Goal: Task Accomplishment & Management: Manage account settings

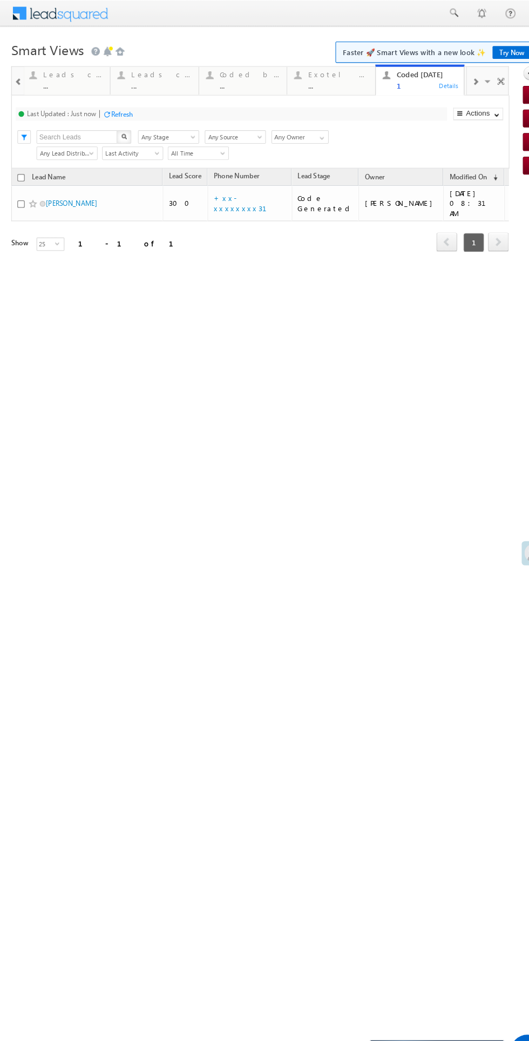
click at [118, 112] on div "Refresh" at bounding box center [117, 110] width 21 height 8
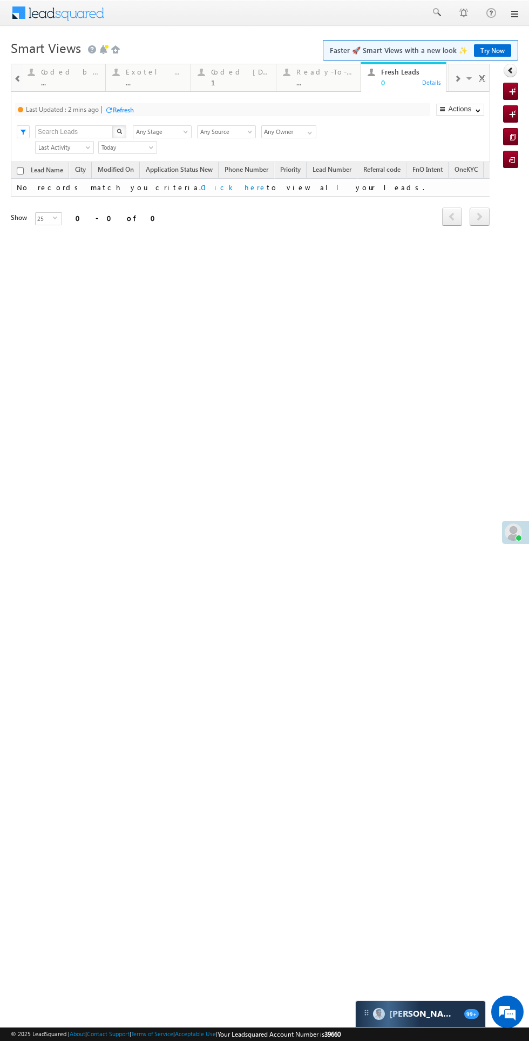
click at [124, 111] on div "Refresh" at bounding box center [123, 110] width 21 height 8
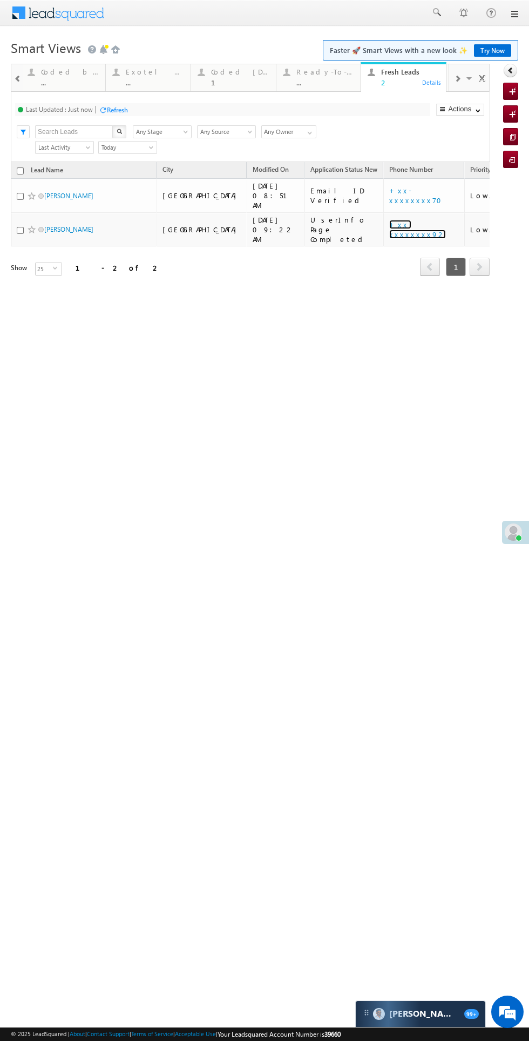
click at [389, 220] on link "+xx-xxxxxxxx92" at bounding box center [417, 229] width 57 height 19
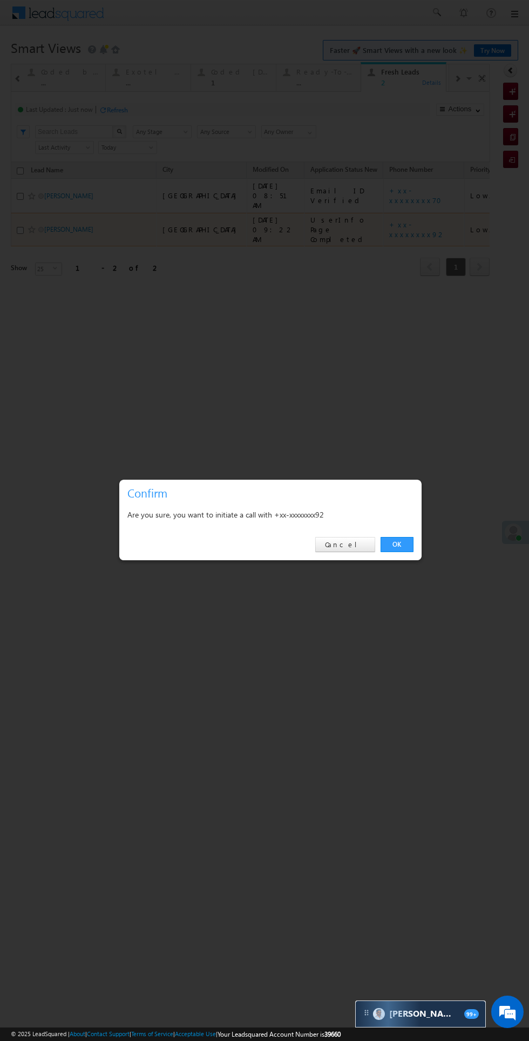
click at [397, 544] on link "OK" at bounding box center [397, 544] width 33 height 15
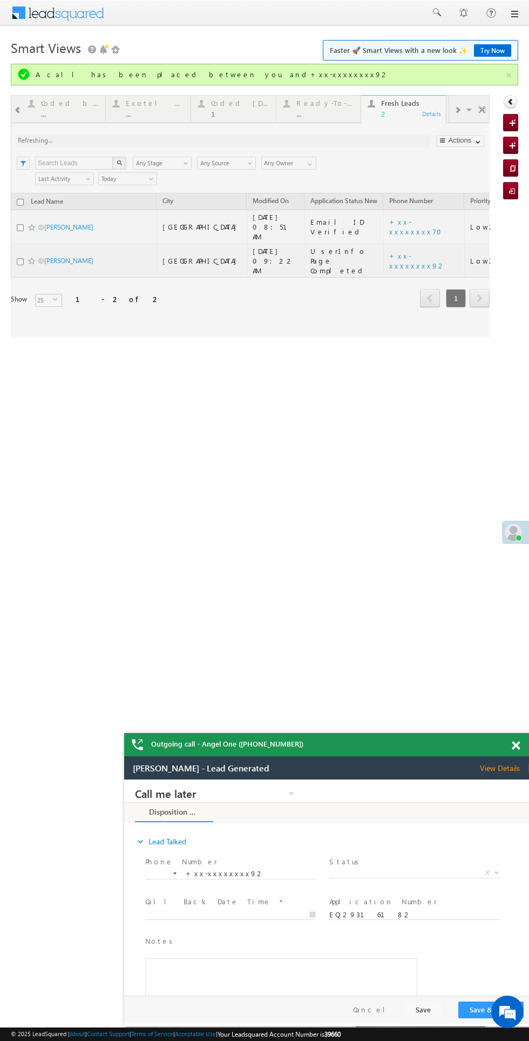
click at [495, 769] on span "View Details" at bounding box center [504, 768] width 49 height 10
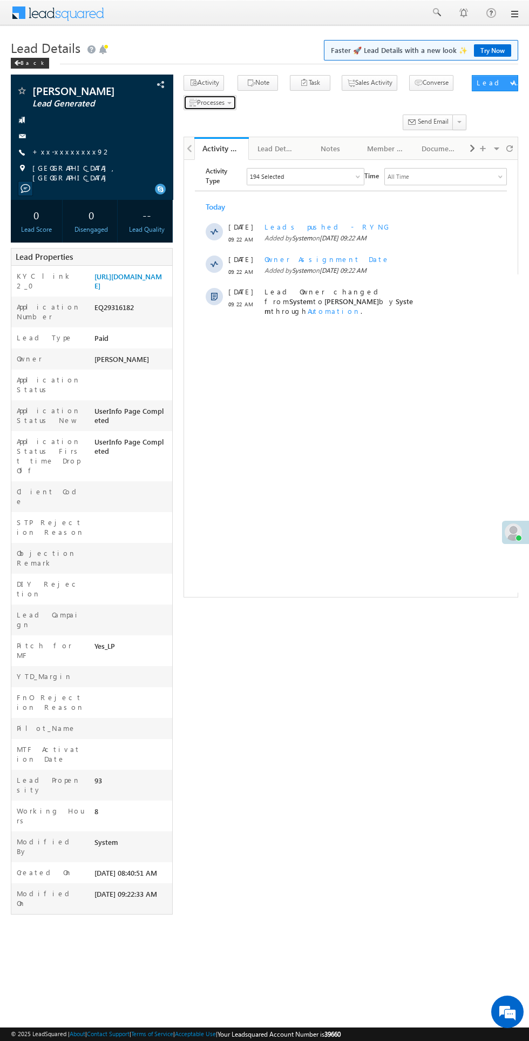
click at [217, 106] on span "Processes" at bounding box center [211, 102] width 28 height 8
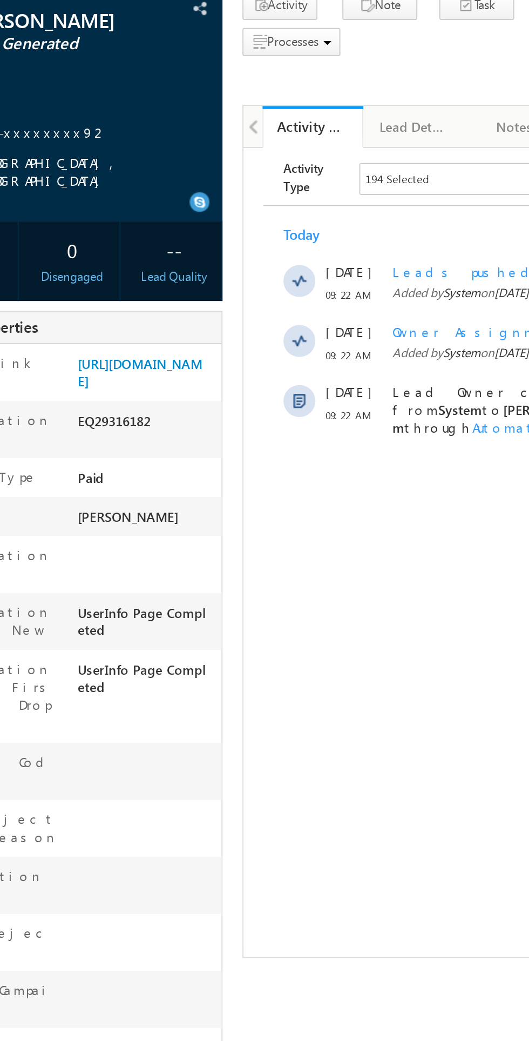
click at [0, 0] on span "Not Eligible" at bounding box center [0, 0] width 0 height 0
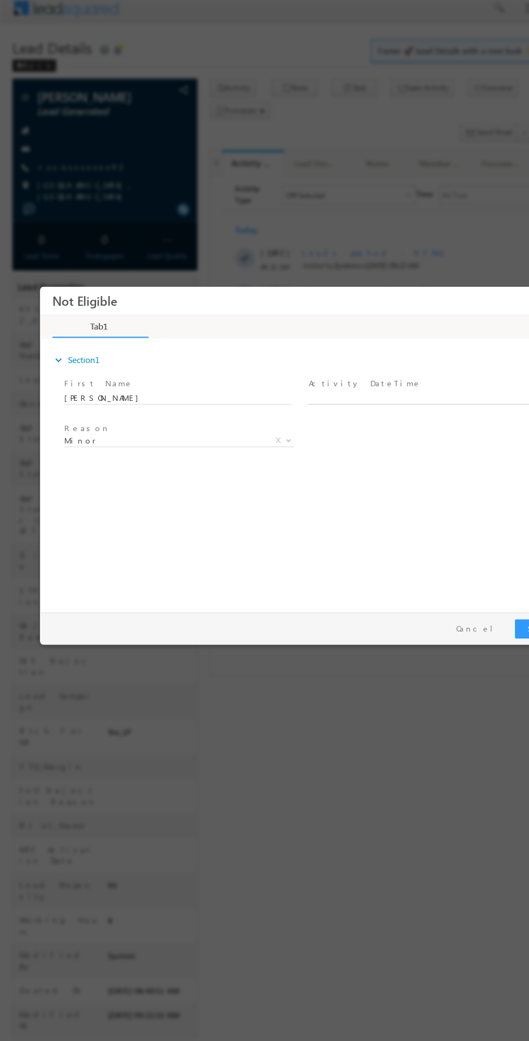
click at [360, 381] on body "Not Eligible ×" at bounding box center [269, 426] width 459 height 280
type input "09/21/25 9:38 AM"
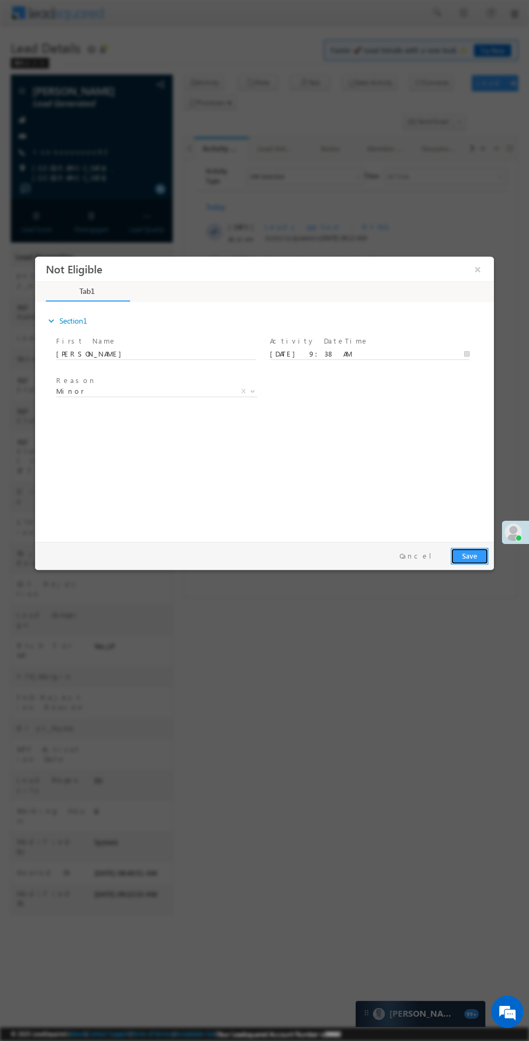
click at [462, 558] on button "Save" at bounding box center [470, 556] width 38 height 17
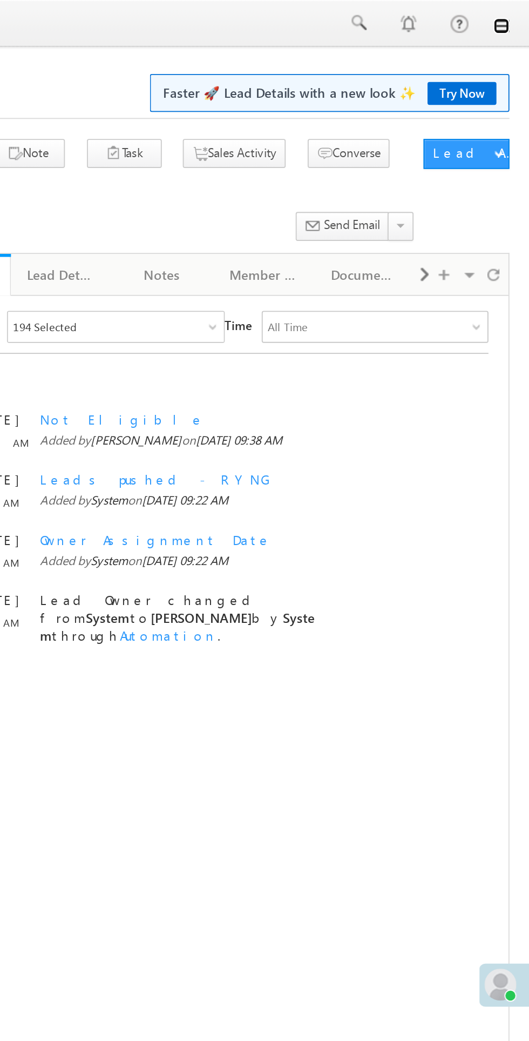
click at [515, 10] on link at bounding box center [514, 14] width 9 height 9
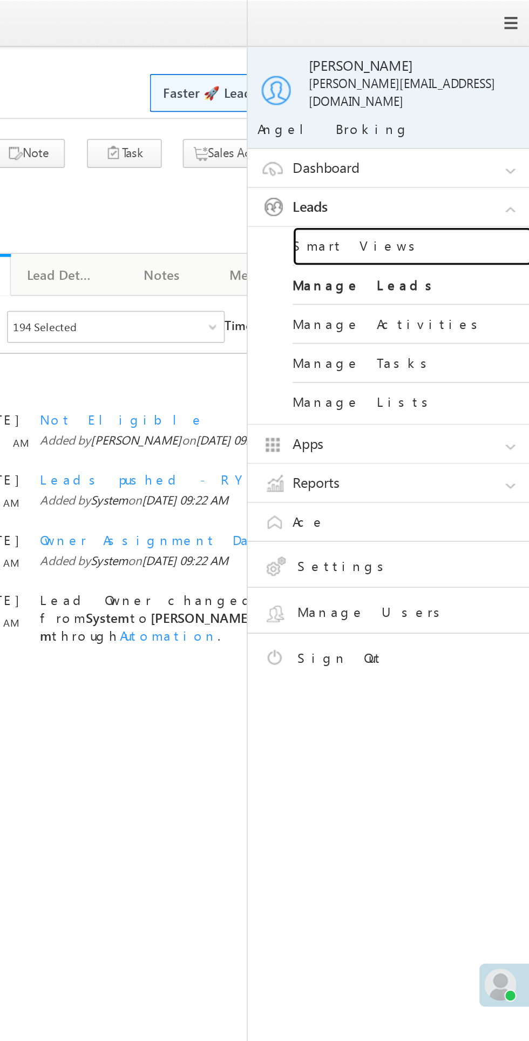
click at [429, 123] on link "Smart Views" at bounding box center [466, 133] width 130 height 21
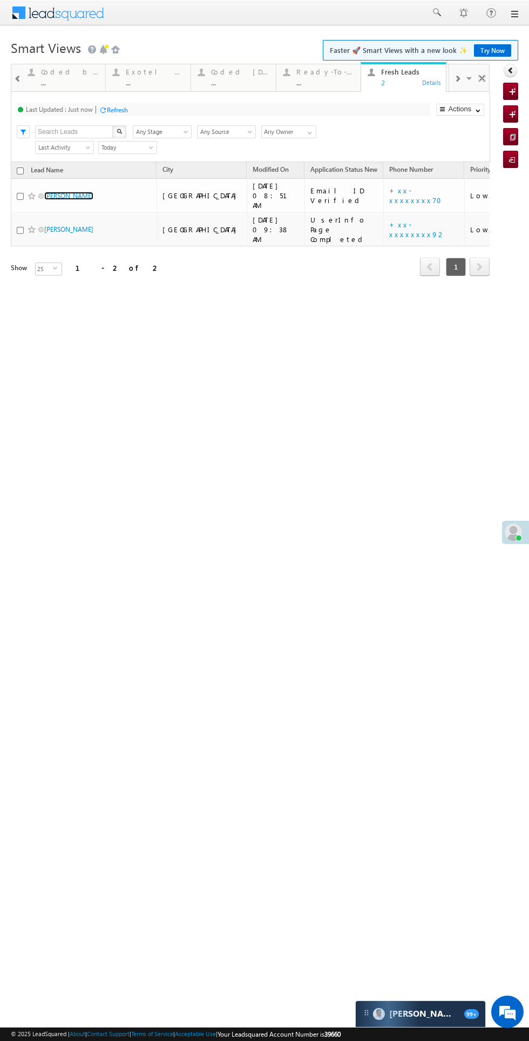
click at [64, 193] on link "Nasir alam" at bounding box center [68, 196] width 49 height 8
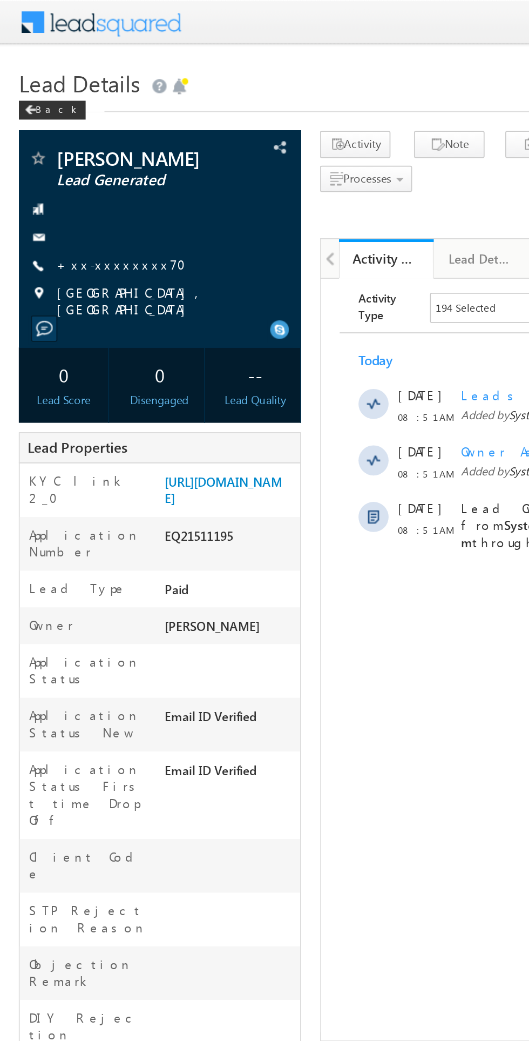
click at [69, 151] on link "+xx-xxxxxxxx70" at bounding box center [72, 151] width 81 height 9
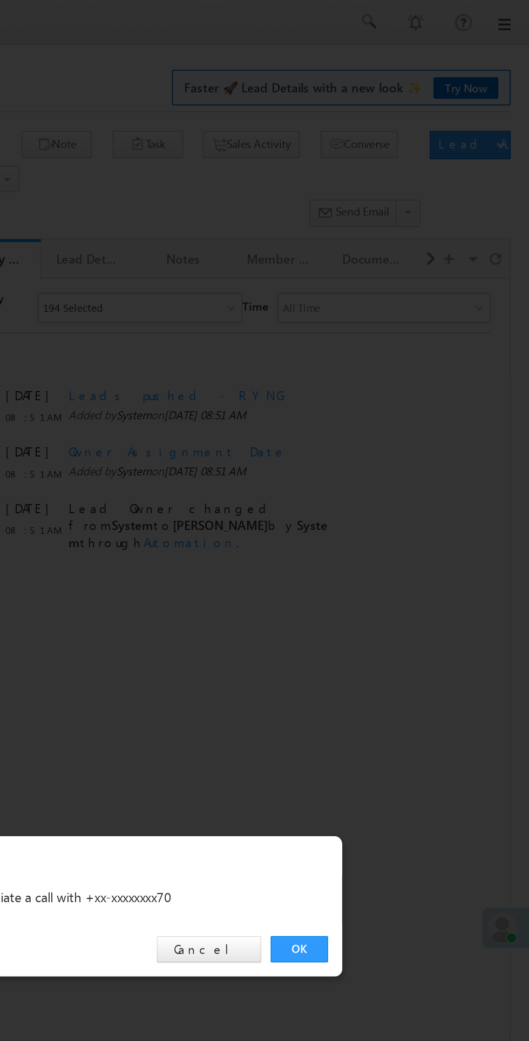
click at [398, 542] on link "OK" at bounding box center [397, 544] width 33 height 15
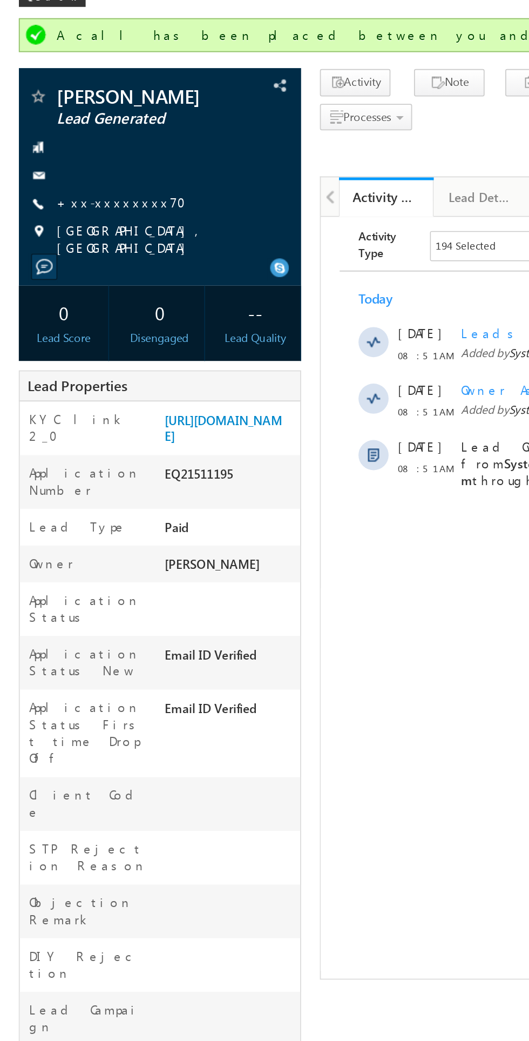
click at [18, 234] on div "0" at bounding box center [37, 244] width 46 height 20
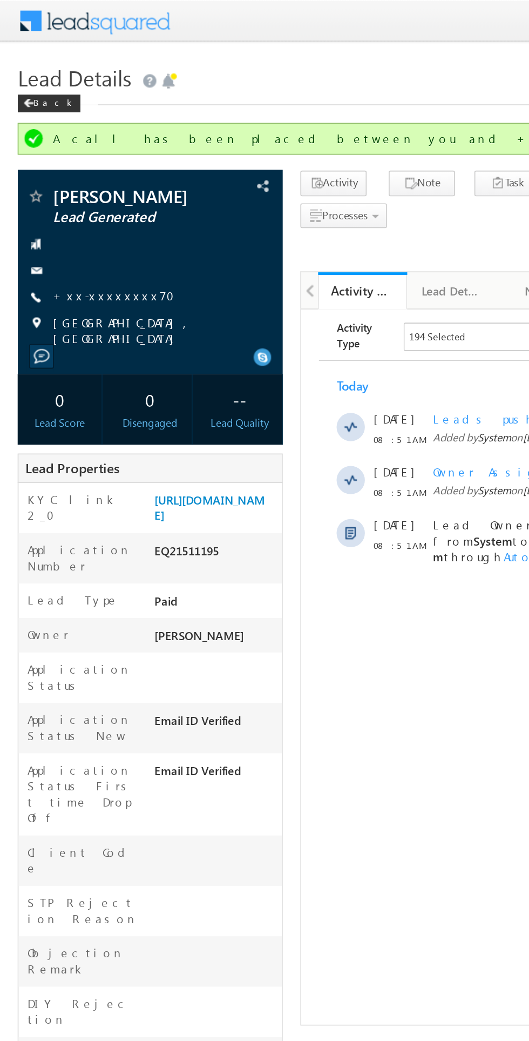
click at [69, 179] on link "+xx-xxxxxxxx70" at bounding box center [72, 180] width 81 height 9
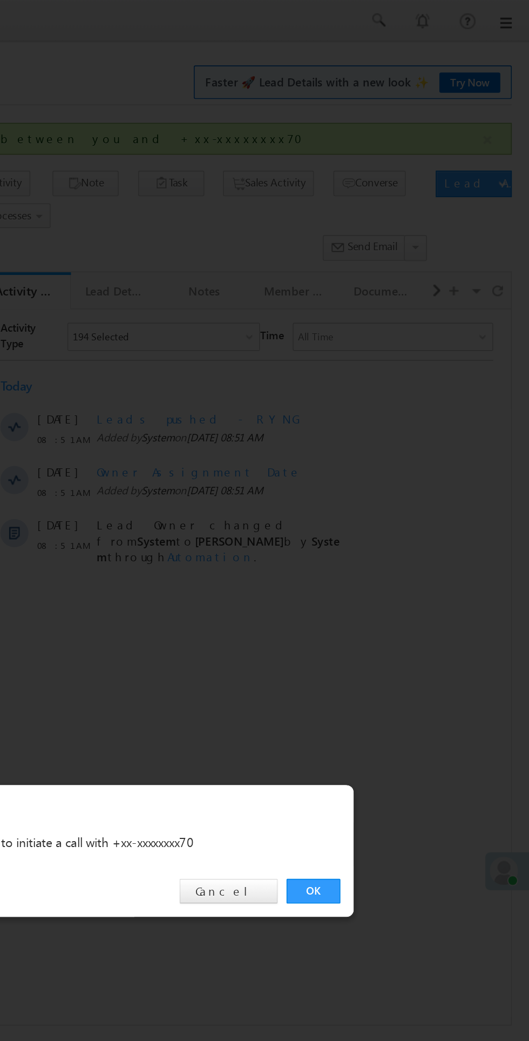
click at [215, 584] on div at bounding box center [264, 520] width 529 height 1041
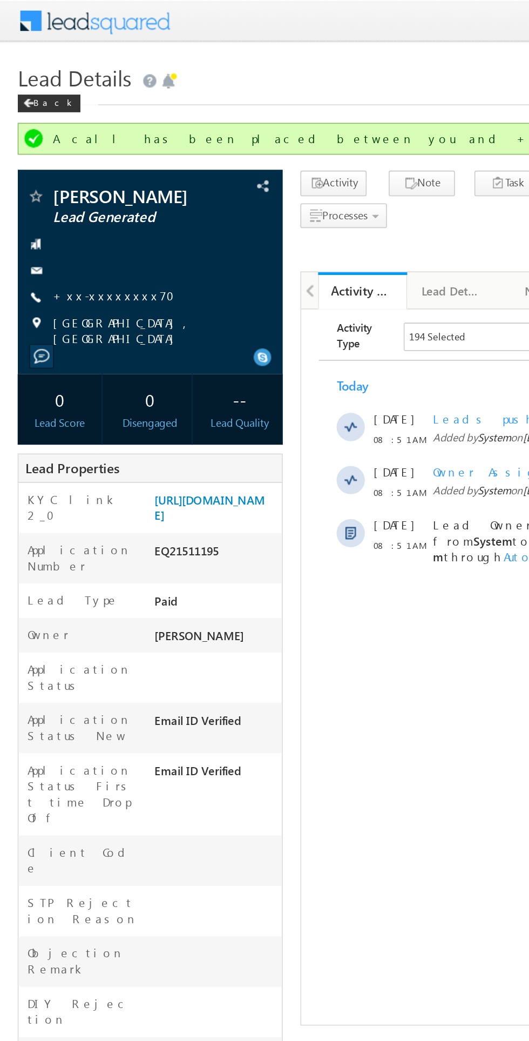
click at [77, 184] on link "+xx-xxxxxxxx70" at bounding box center [72, 180] width 81 height 9
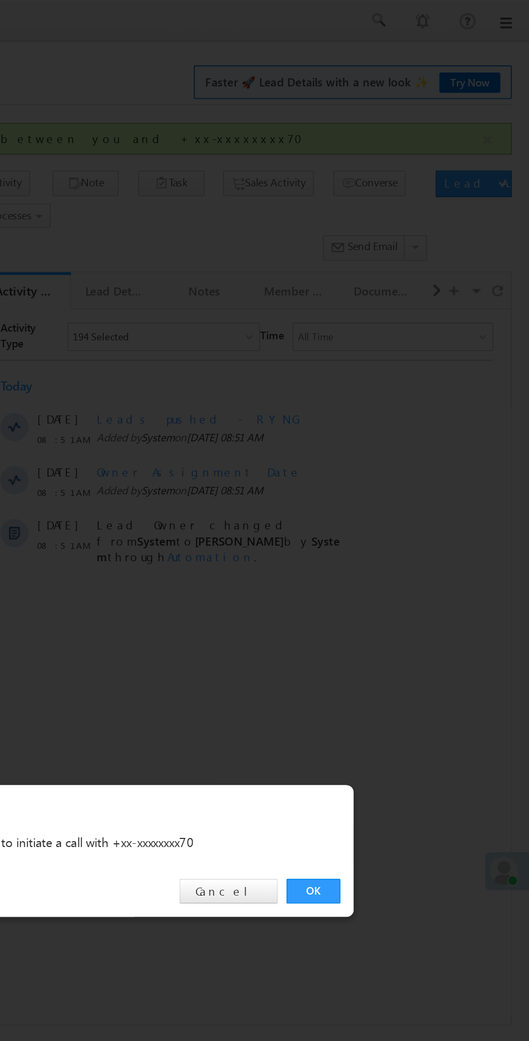
click at [392, 552] on div "OK Cancel" at bounding box center [270, 544] width 302 height 31
click at [392, 543] on link "OK" at bounding box center [397, 544] width 33 height 15
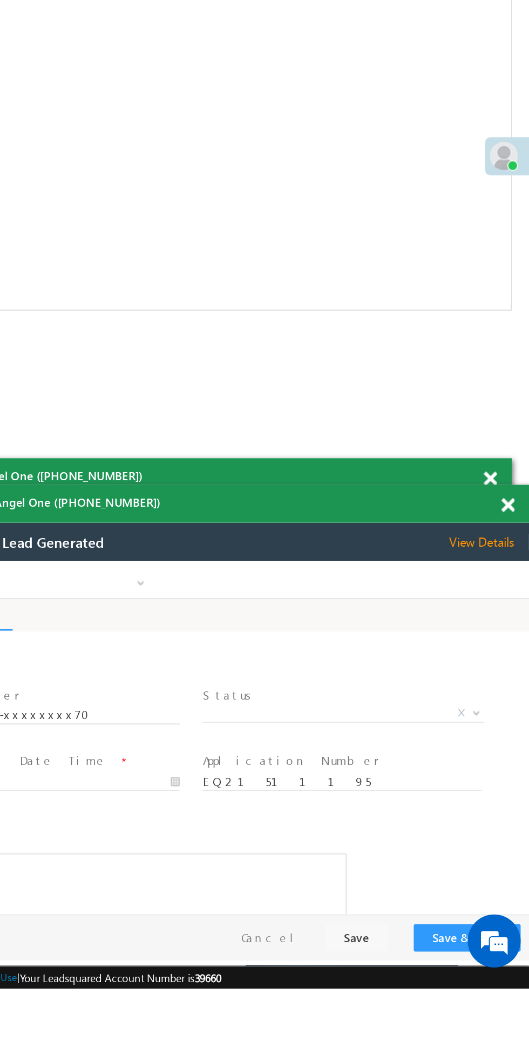
click at [147, 653] on span "X" at bounding box center [158, 654] width 172 height 11
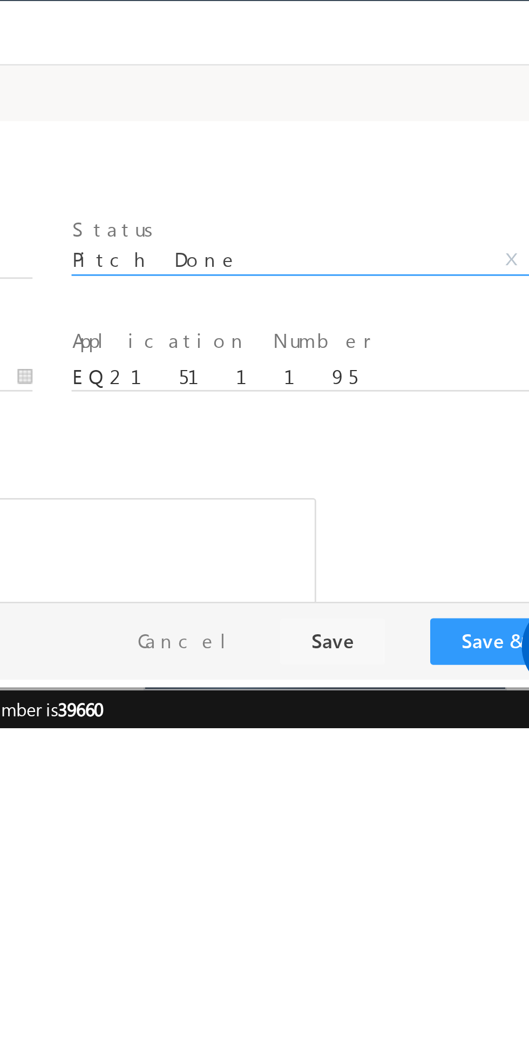
select select "Pitch Done"
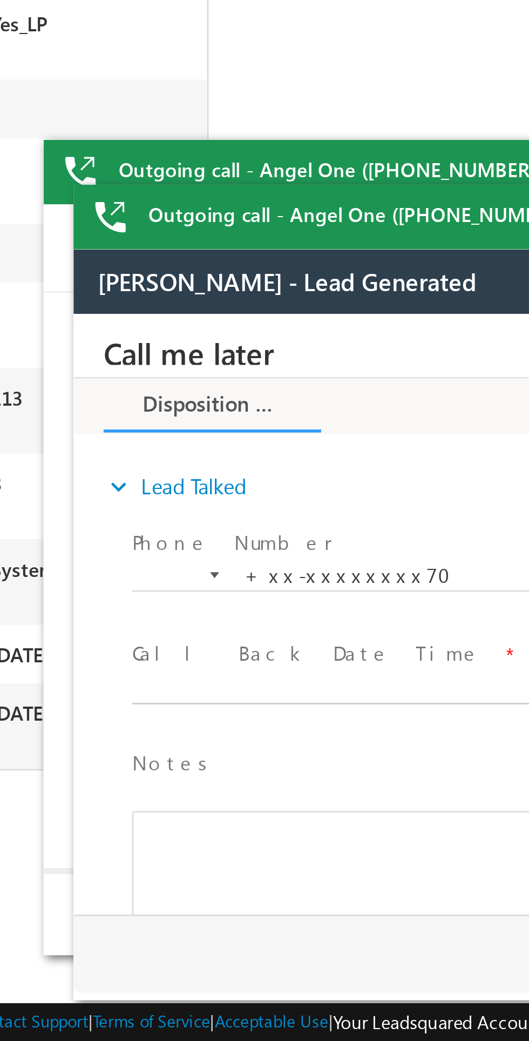
click at [148, 454] on body "Call me later Cross Sell Customer Drop-off reasons Language Barrier Not Interes…" at bounding box center [275, 422] width 405 height 216
type input "09/21/25 9:39 AM"
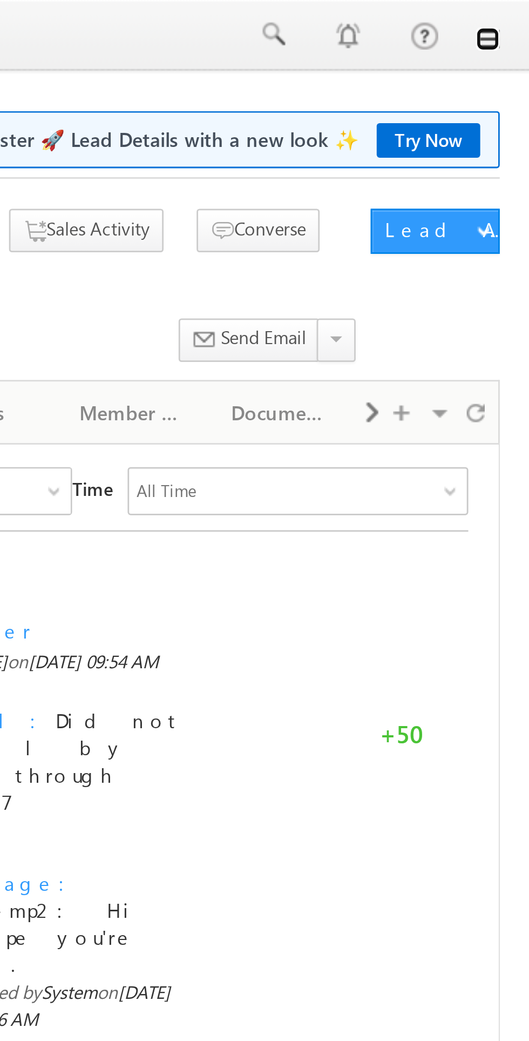
click at [517, 14] on link at bounding box center [514, 14] width 9 height 9
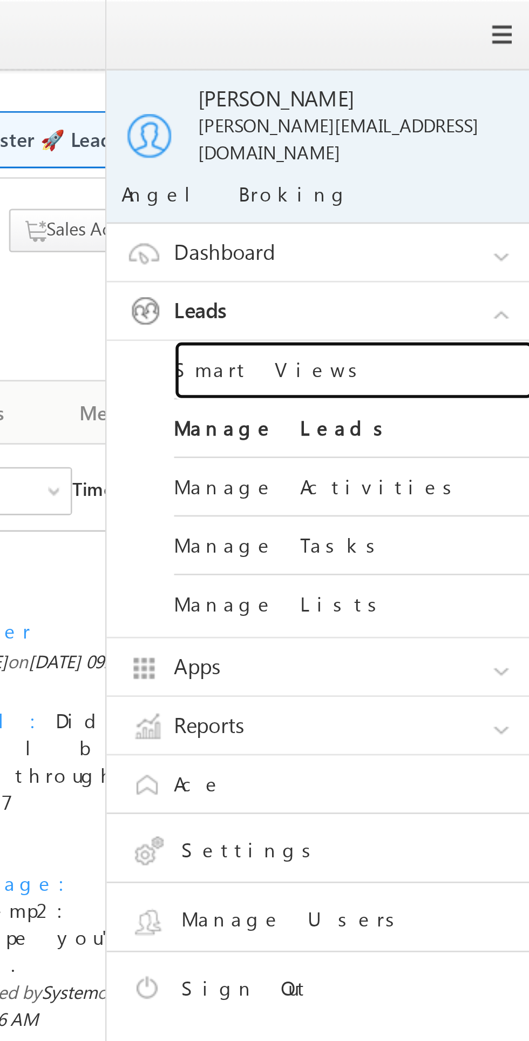
click at [441, 123] on link "Smart Views" at bounding box center [466, 133] width 130 height 21
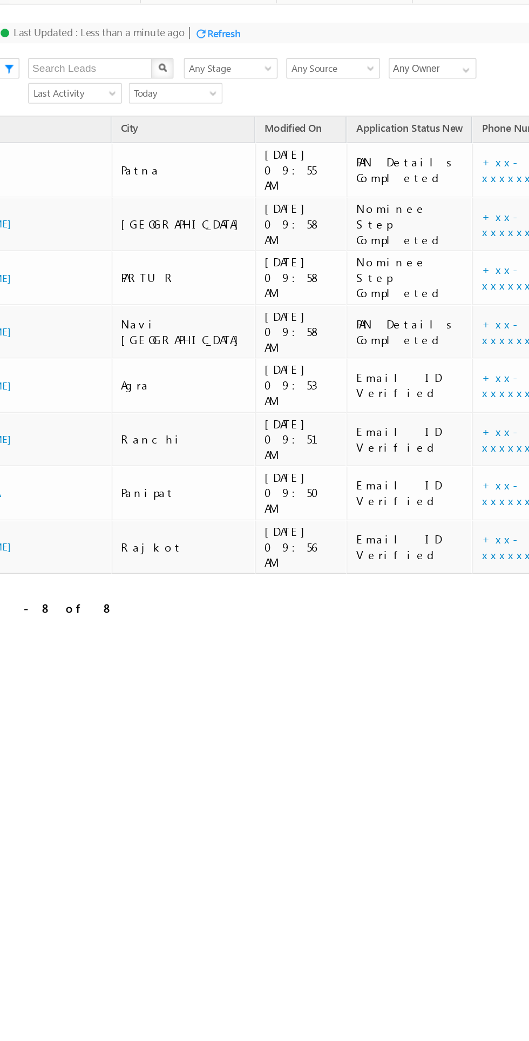
scroll to position [0, 69]
click at [293, 78] on link "+xx-xxxxxxxx62" at bounding box center [320, 87] width 54 height 19
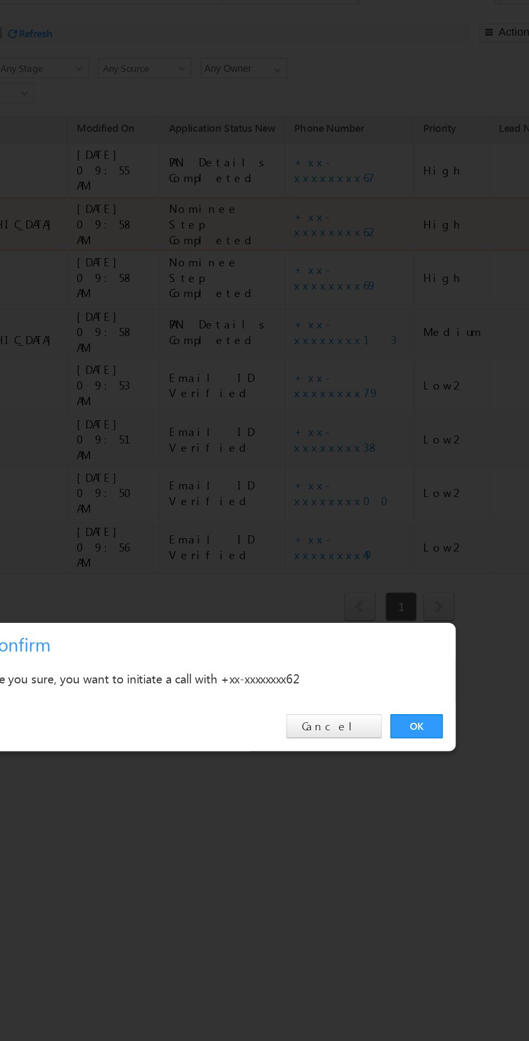
click at [184, 406] on link "OK" at bounding box center [181, 402] width 33 height 15
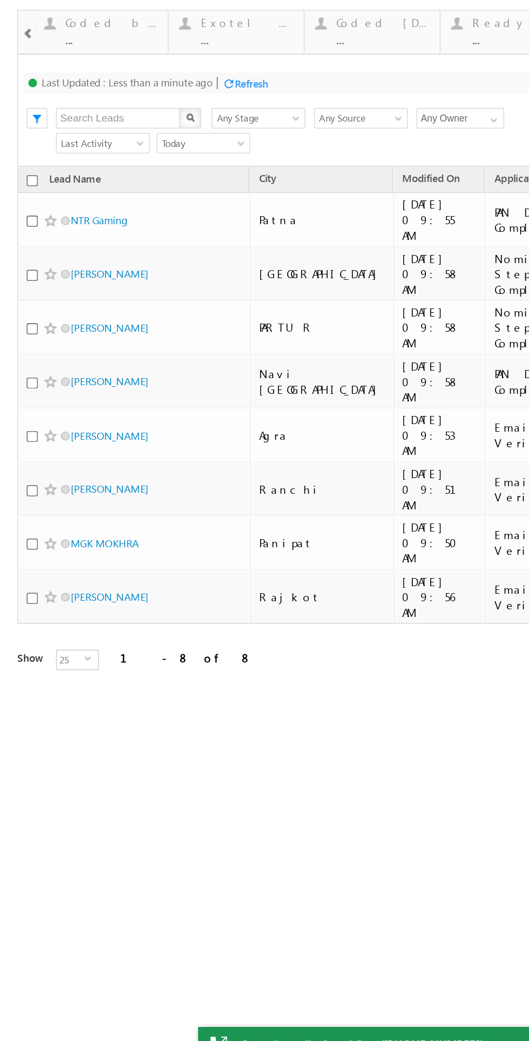
scroll to position [0, 0]
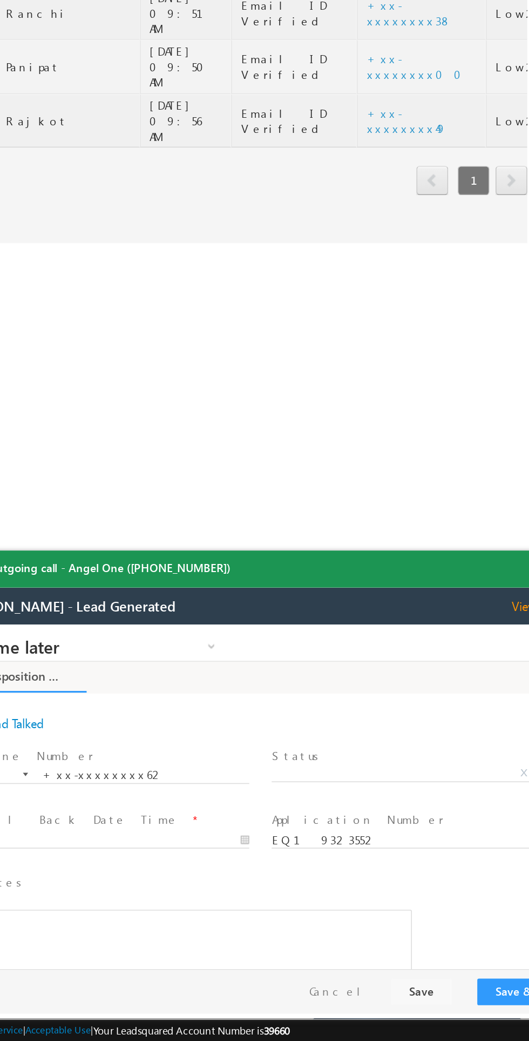
click at [324, 601] on span "View Details" at bounding box center [325, 599] width 49 height 10
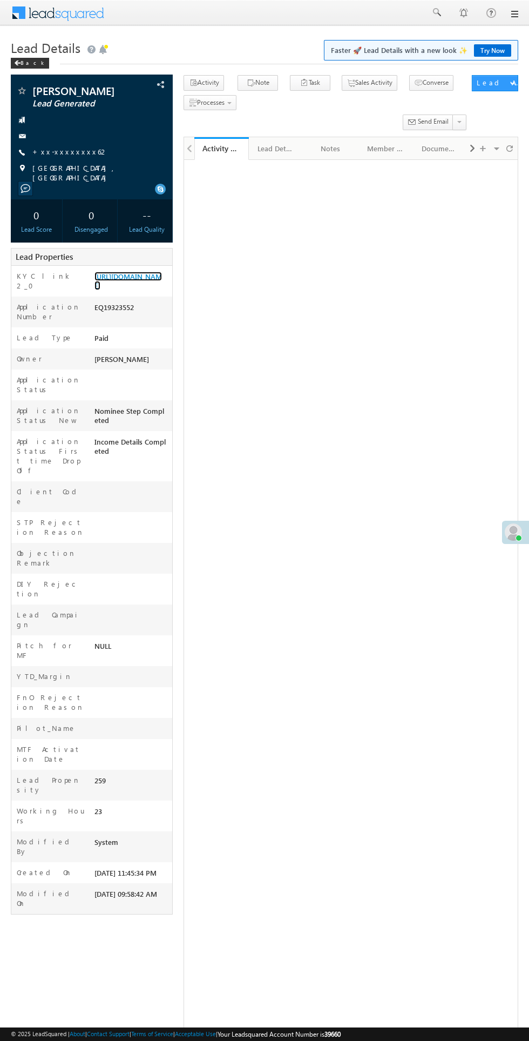
click at [123, 290] on link "[URL][DOMAIN_NAME]" at bounding box center [129, 281] width 68 height 18
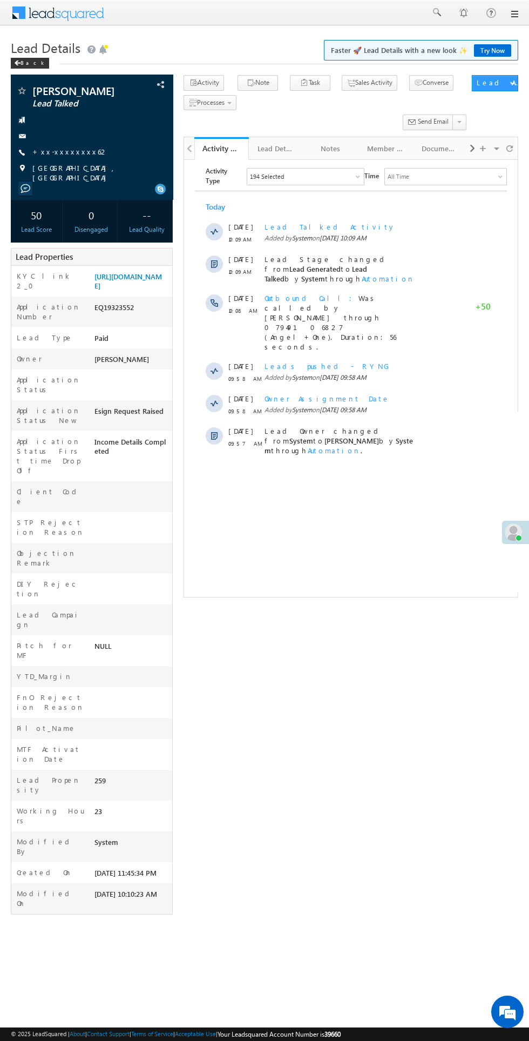
click at [63, 152] on link "+xx-xxxxxxxx62" at bounding box center [70, 151] width 76 height 9
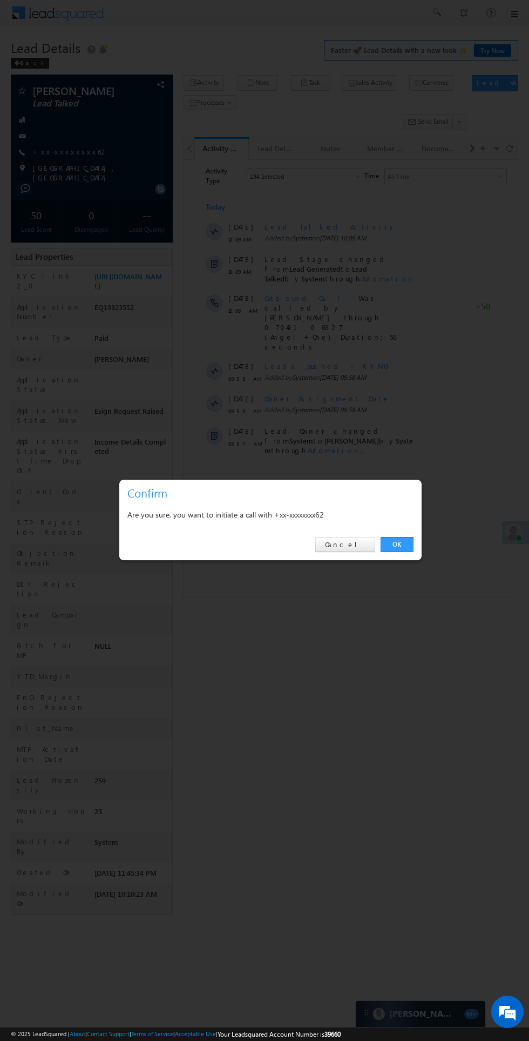
click at [397, 544] on link "OK" at bounding box center [397, 544] width 33 height 15
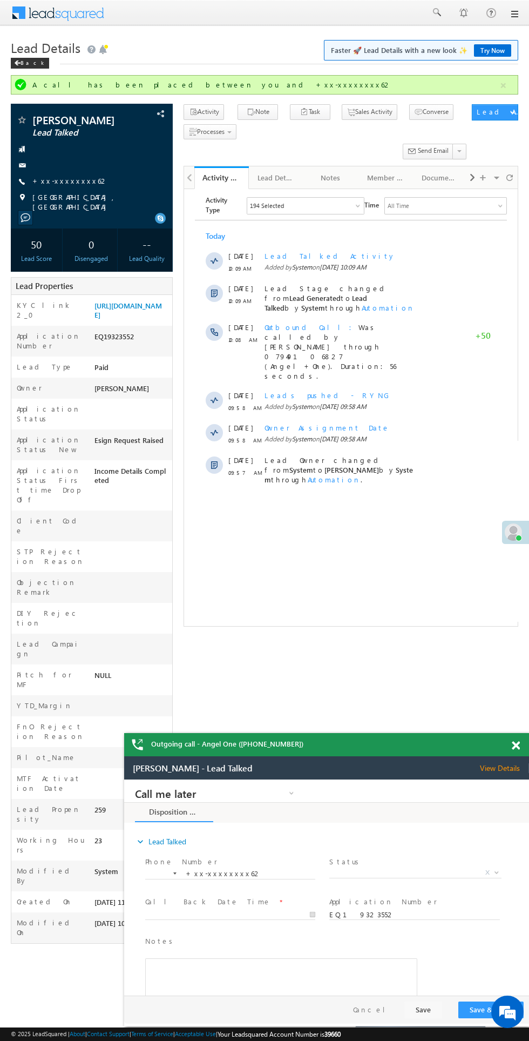
click at [413, 873] on span "X" at bounding box center [415, 872] width 172 height 11
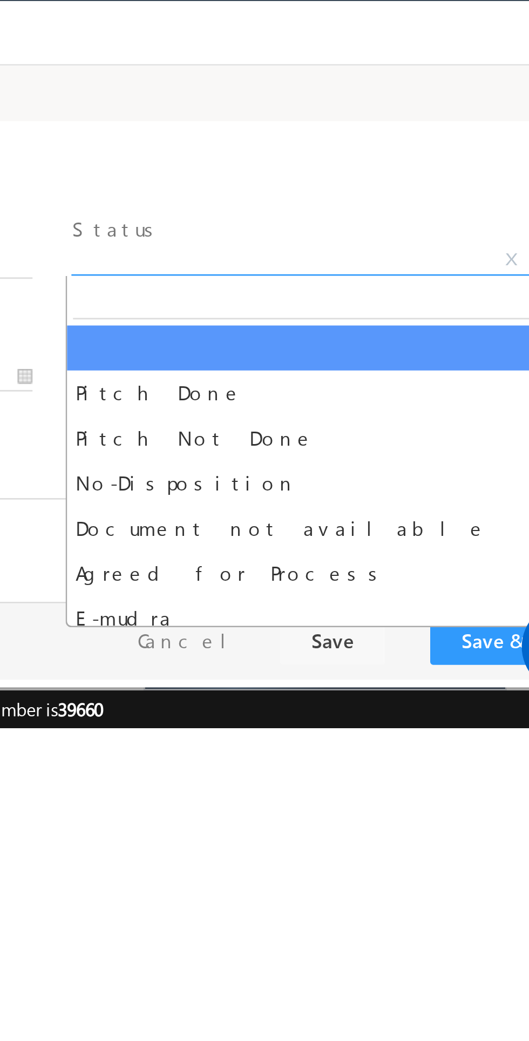
select select "Pitch Not Done"
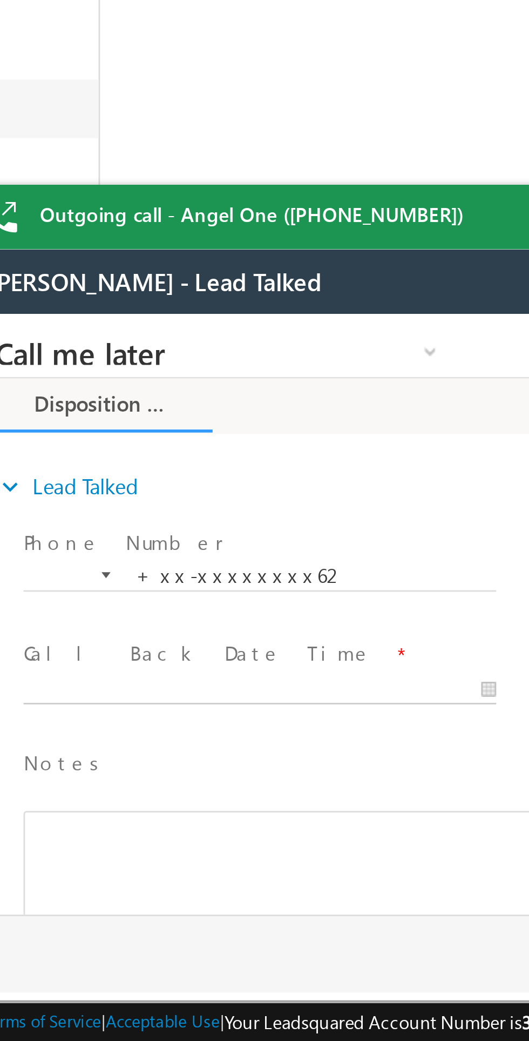
click at [76, 454] on body "Call me later Cross Sell Customer Drop-off reasons Language Barrier Not Interes…" at bounding box center [167, 422] width 405 height 216
type input "09/21/25 10:11 AM"
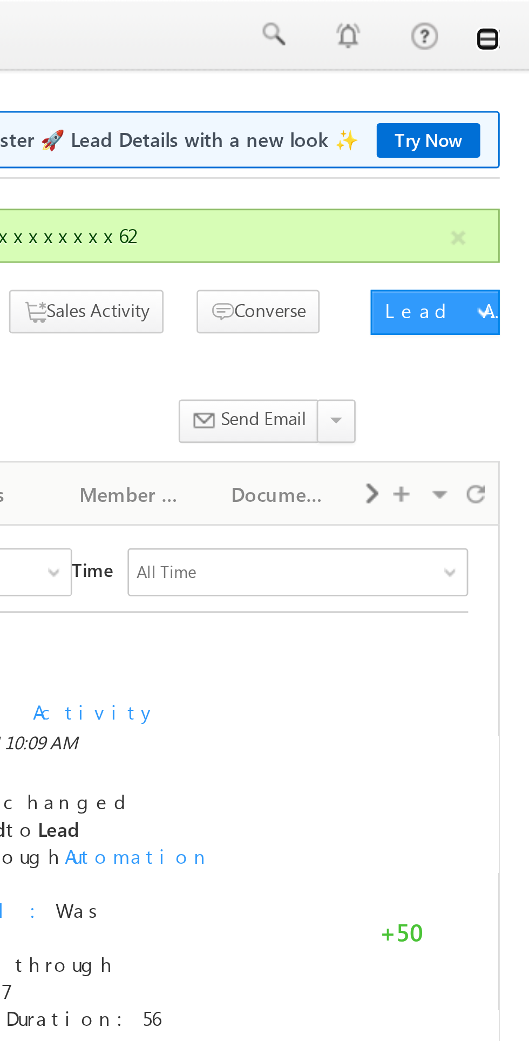
click at [516, 14] on link at bounding box center [514, 14] width 9 height 9
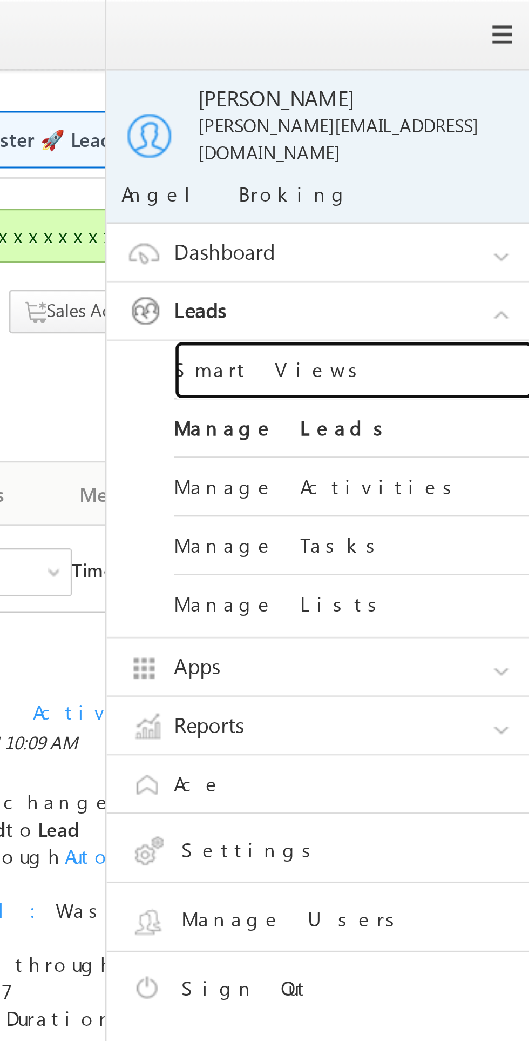
click at [439, 123] on link "Smart Views" at bounding box center [466, 133] width 130 height 21
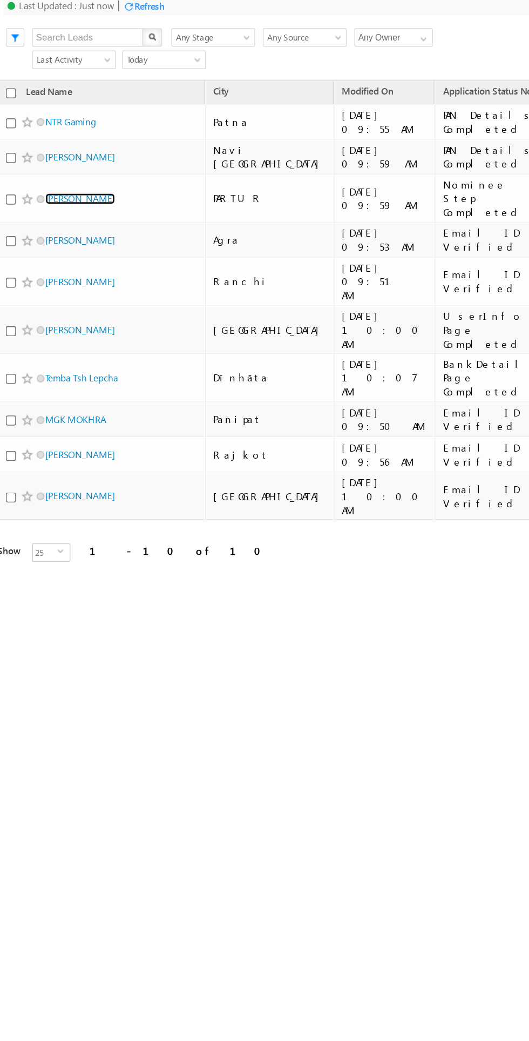
click at [43, 91] on link "[PERSON_NAME]" at bounding box center [50, 95] width 49 height 8
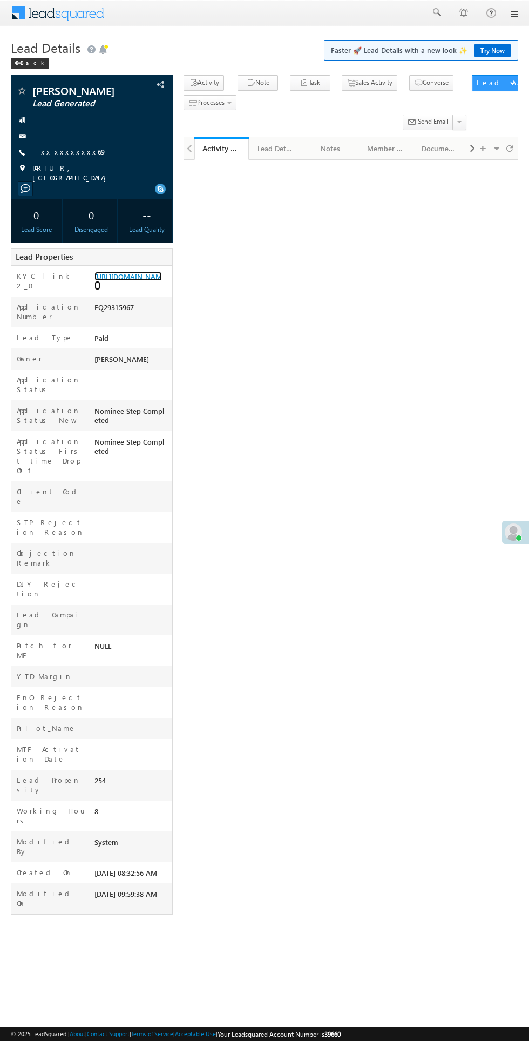
click at [123, 290] on link "[URL][DOMAIN_NAME]" at bounding box center [129, 281] width 68 height 18
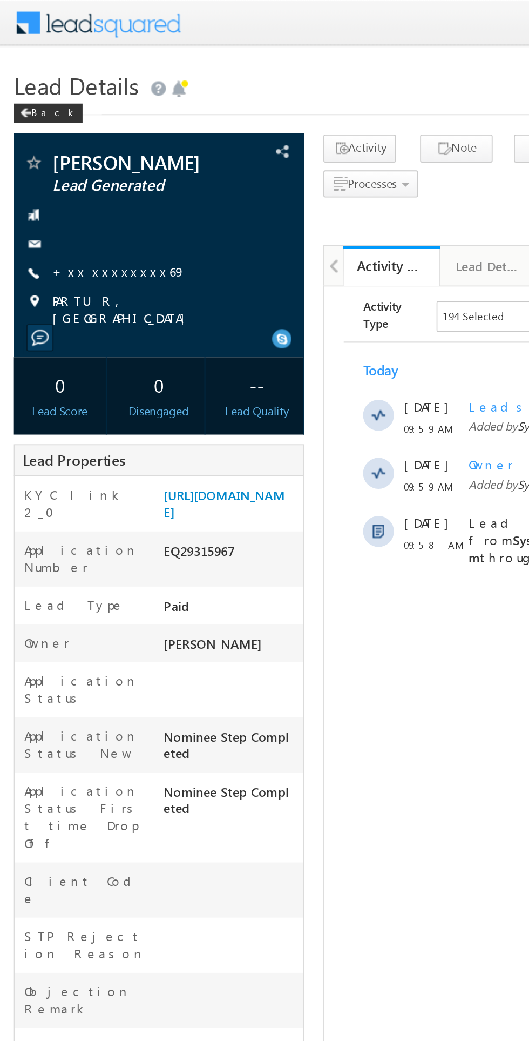
click at [62, 155] on link "+xx-xxxxxxxx69" at bounding box center [69, 151] width 75 height 9
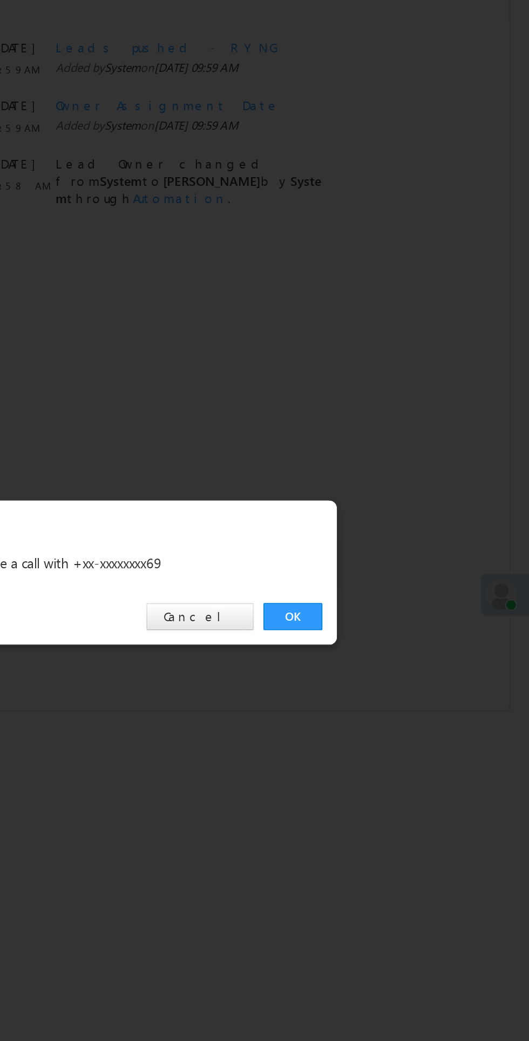
click at [391, 560] on div "OK Cancel" at bounding box center [270, 544] width 302 height 31
click at [393, 552] on link "OK" at bounding box center [397, 544] width 33 height 15
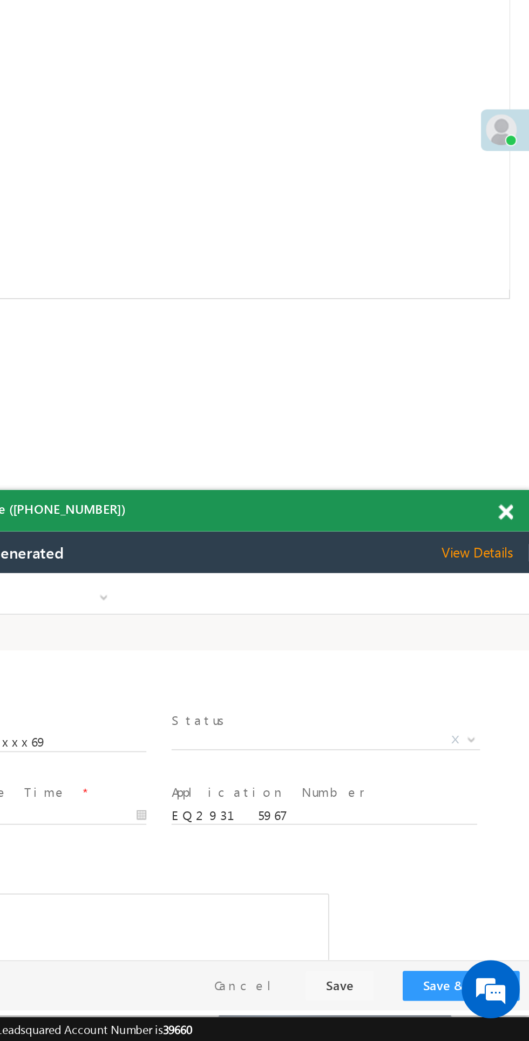
click at [103, 671] on span "X" at bounding box center [95, 665] width 172 height 11
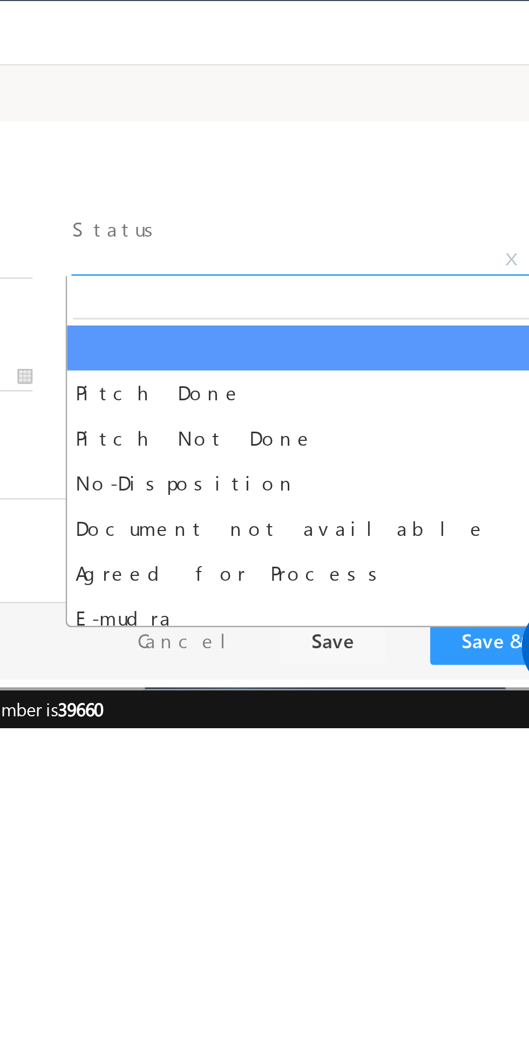
select select "Pitch Not Done"
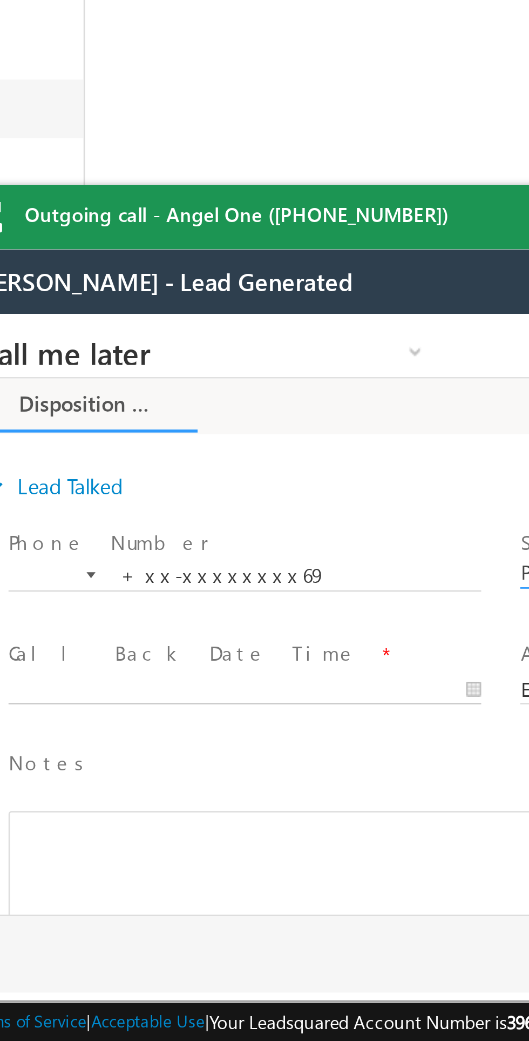
click at [42, 453] on body "Call me later Cross Sell Customer Drop-off reasons Language Barrier Not Interes…" at bounding box center [152, 422] width 405 height 216
type input "09/21/25 10:16 AM"
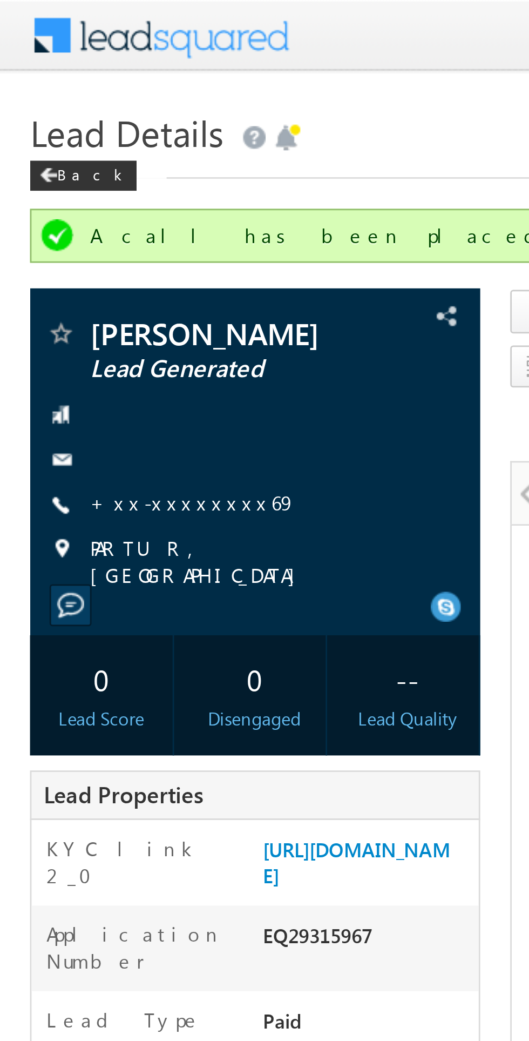
click at [70, 183] on link "+xx-xxxxxxxx69" at bounding box center [69, 180] width 75 height 9
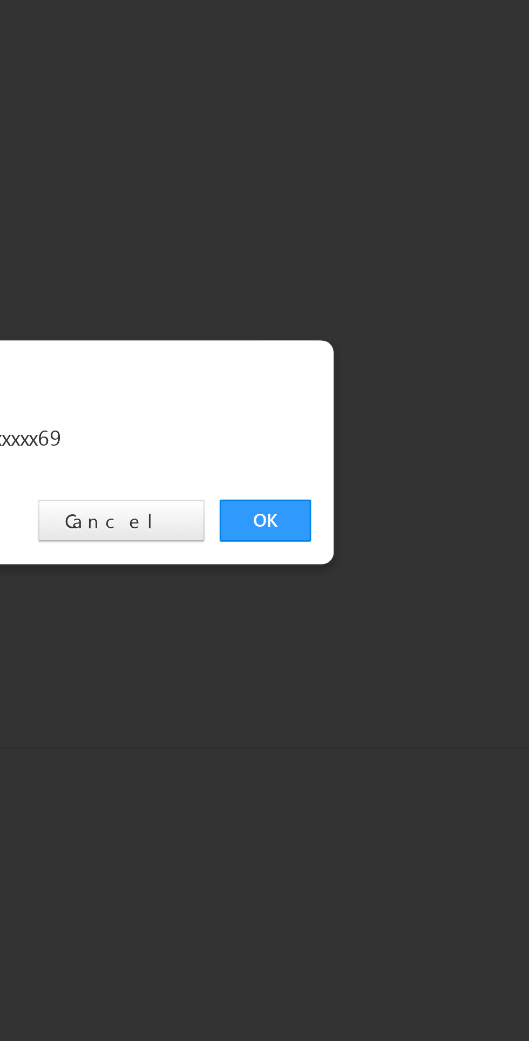
click at [391, 546] on link "OK" at bounding box center [397, 544] width 33 height 15
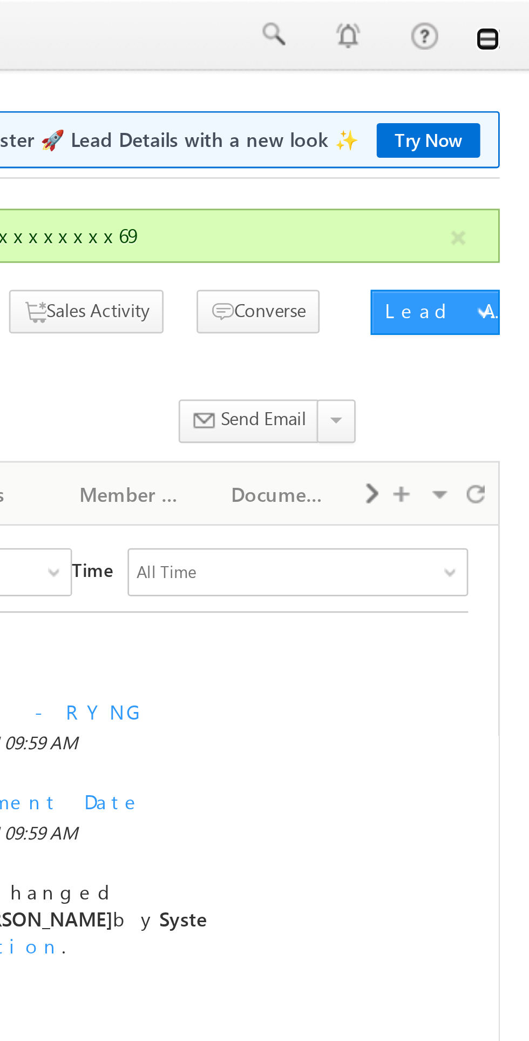
click at [518, 14] on link at bounding box center [514, 14] width 9 height 9
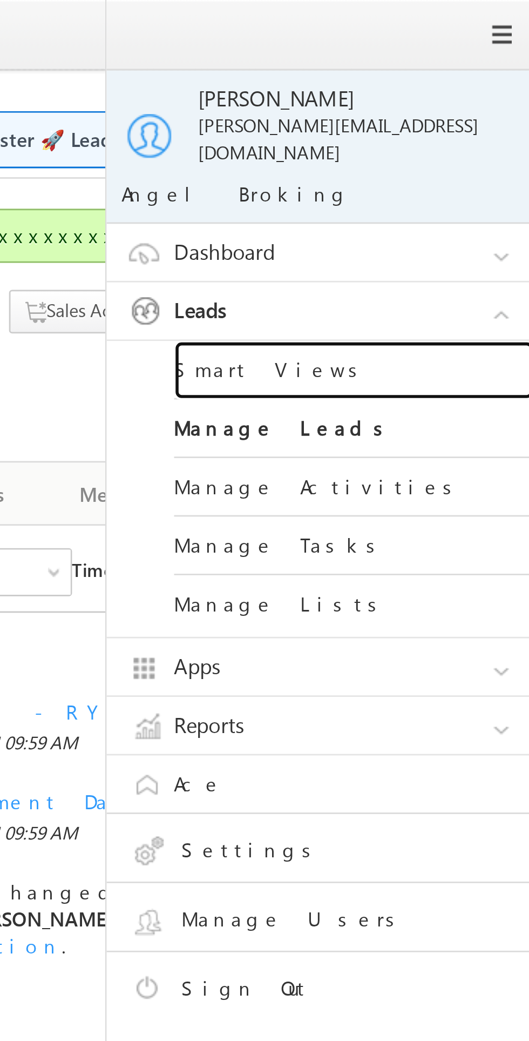
click at [426, 124] on link "Smart Views" at bounding box center [466, 133] width 130 height 21
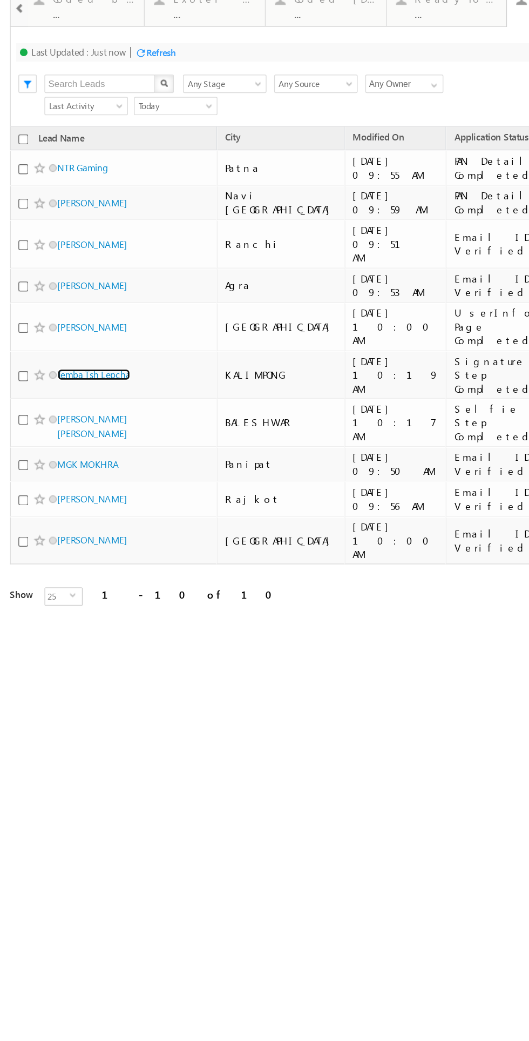
click at [66, 230] on link "Temba Tsh Lepcha" at bounding box center [64, 234] width 51 height 8
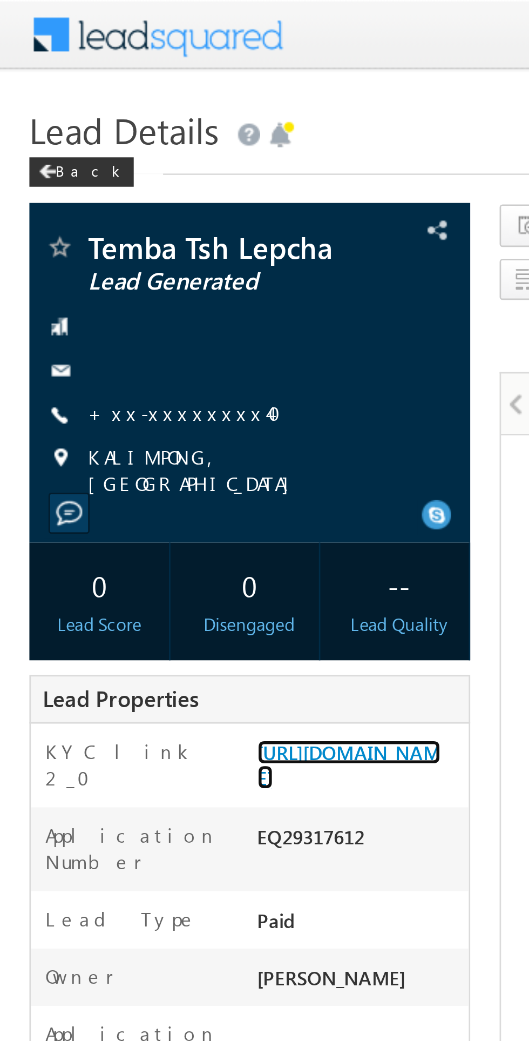
click at [118, 290] on link "[URL][DOMAIN_NAME]" at bounding box center [129, 281] width 68 height 18
click at [57, 150] on link "+xx-xxxxxxxx40" at bounding box center [71, 151] width 78 height 9
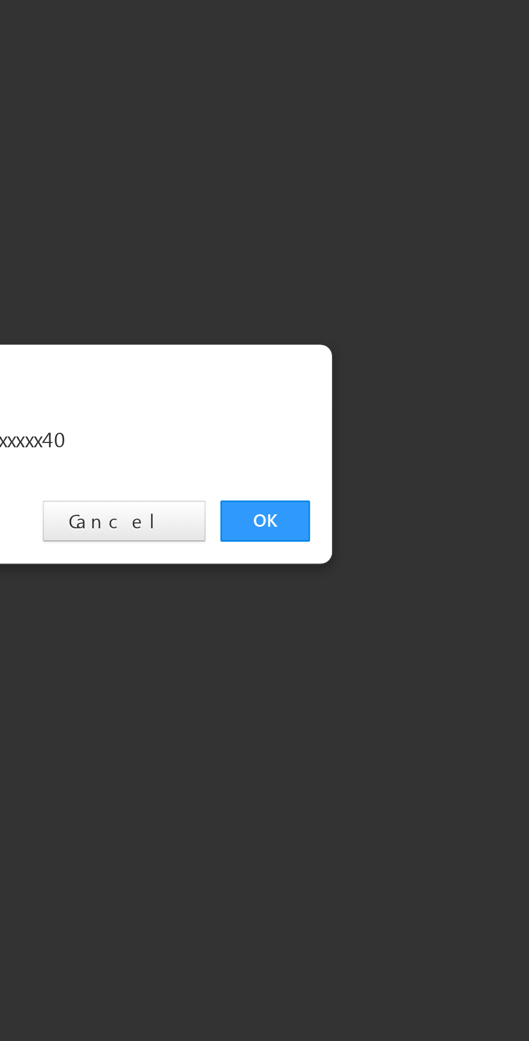
click at [388, 545] on link "OK" at bounding box center [397, 544] width 33 height 15
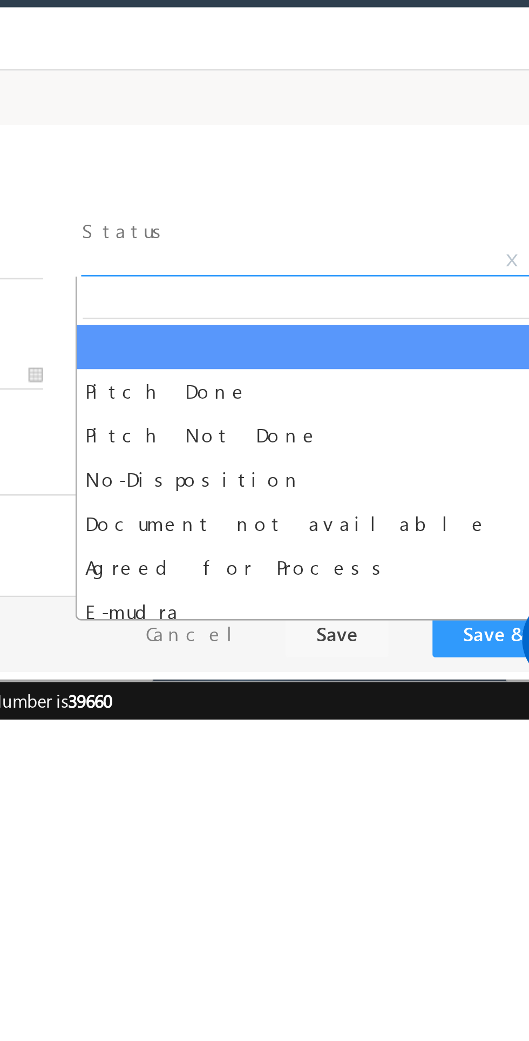
select select "Pitch Not Done"
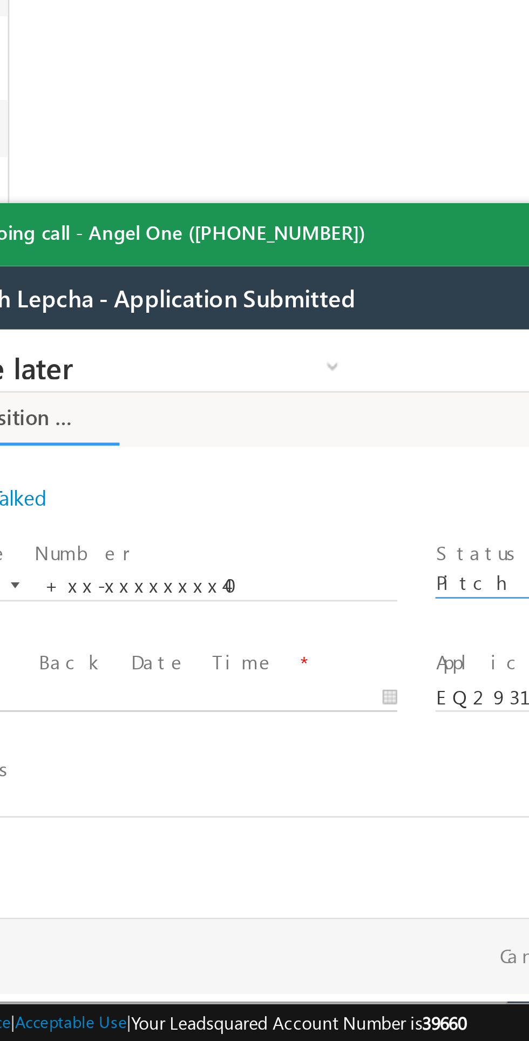
type input "09/21/25 10:23 AM"
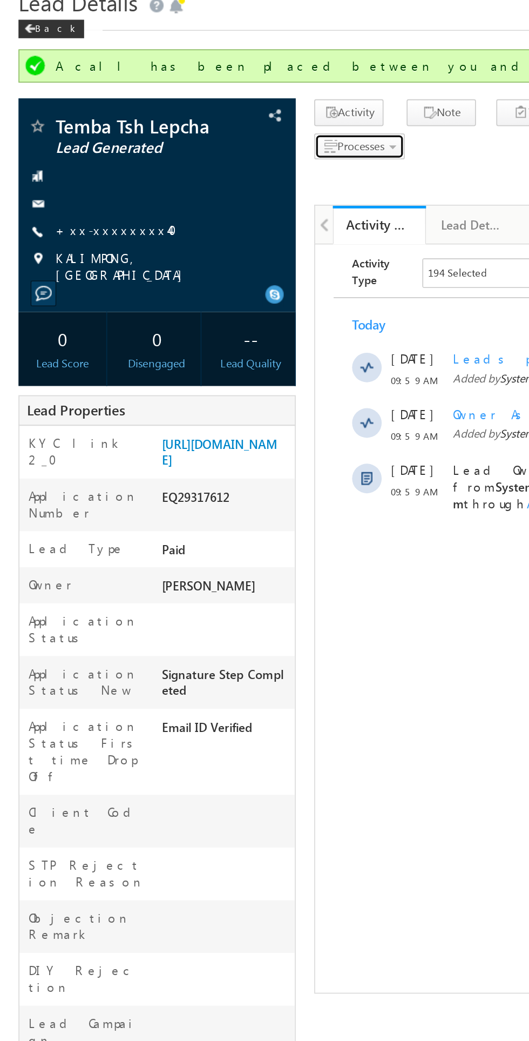
click at [207, 133] on span "Processes" at bounding box center [211, 131] width 28 height 8
click at [0, 0] on span "Call me later" at bounding box center [0, 0] width 0 height 0
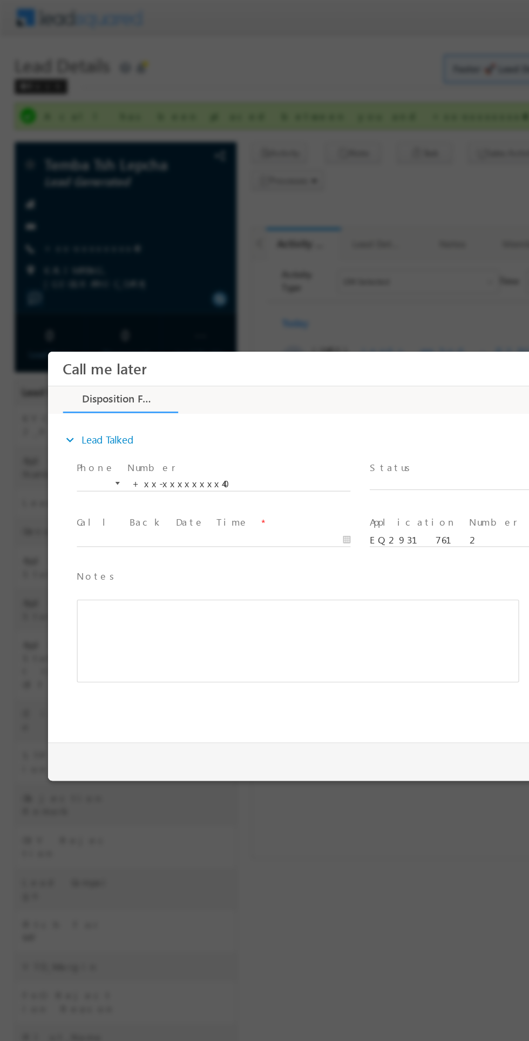
click at [326, 446] on span "X" at bounding box center [383, 446] width 201 height 11
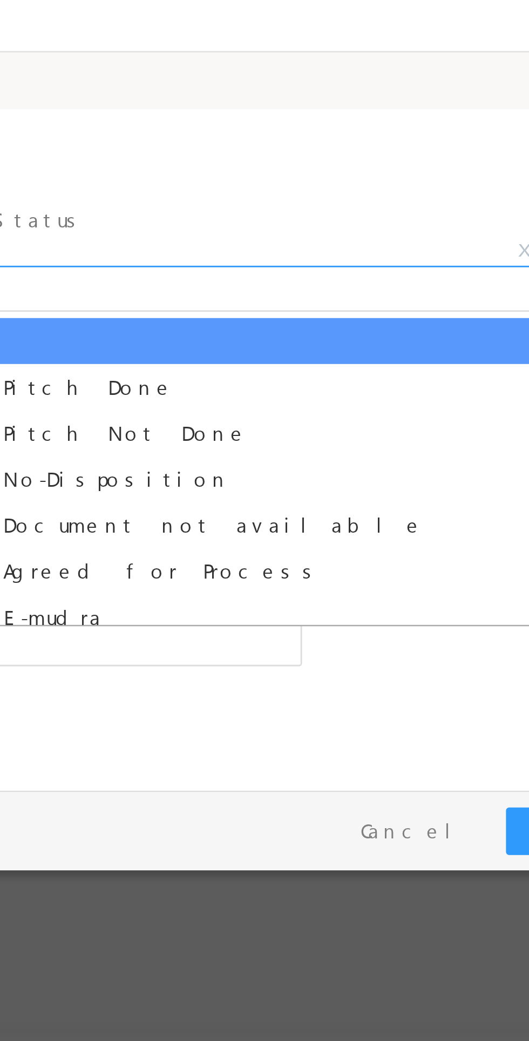
select select "Pitch Not Done"
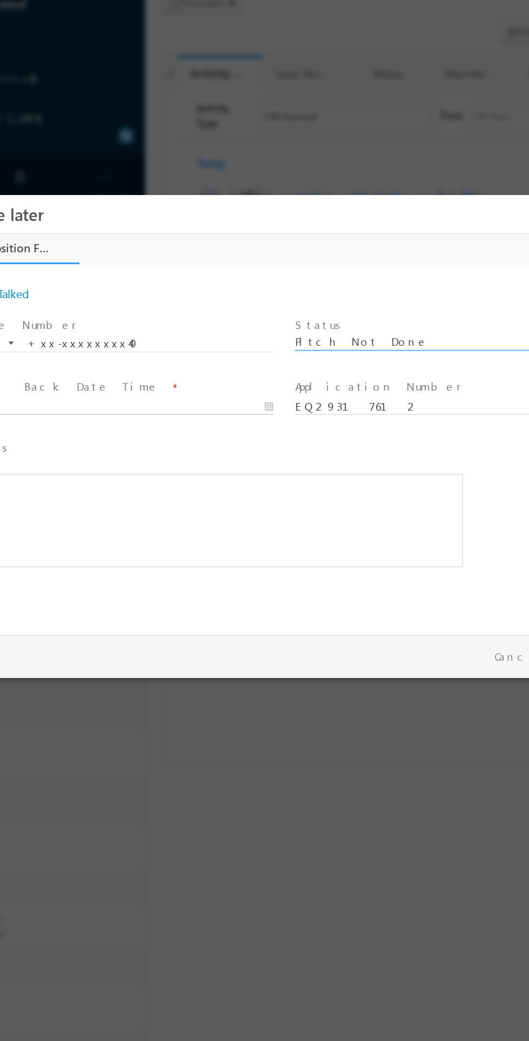
click at [53, 334] on body "Call me later ×" at bounding box center [162, 334] width 459 height 280
type input "09/21/25 10:28 AM"
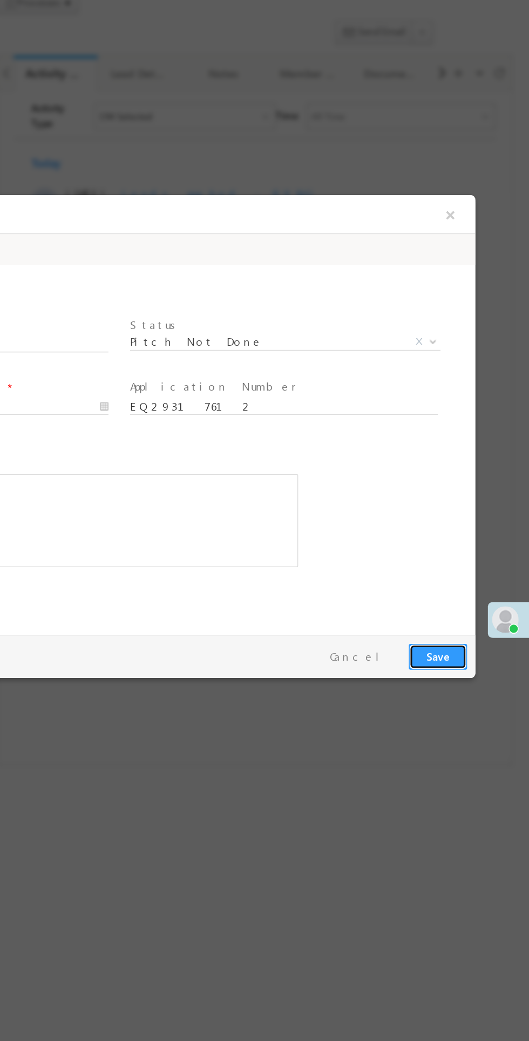
click at [200, 493] on button "Save" at bounding box center [203, 494] width 38 height 17
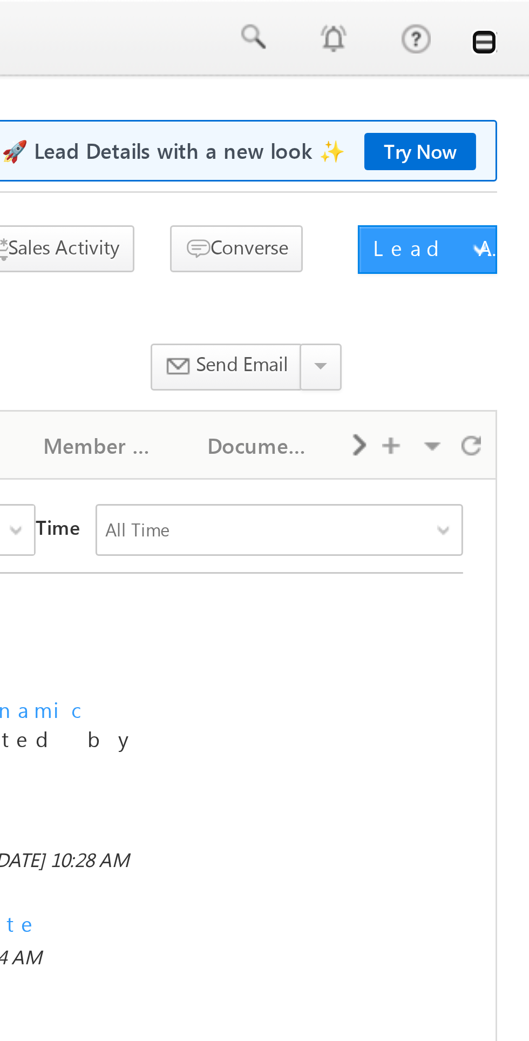
click at [515, 16] on link at bounding box center [514, 14] width 9 height 9
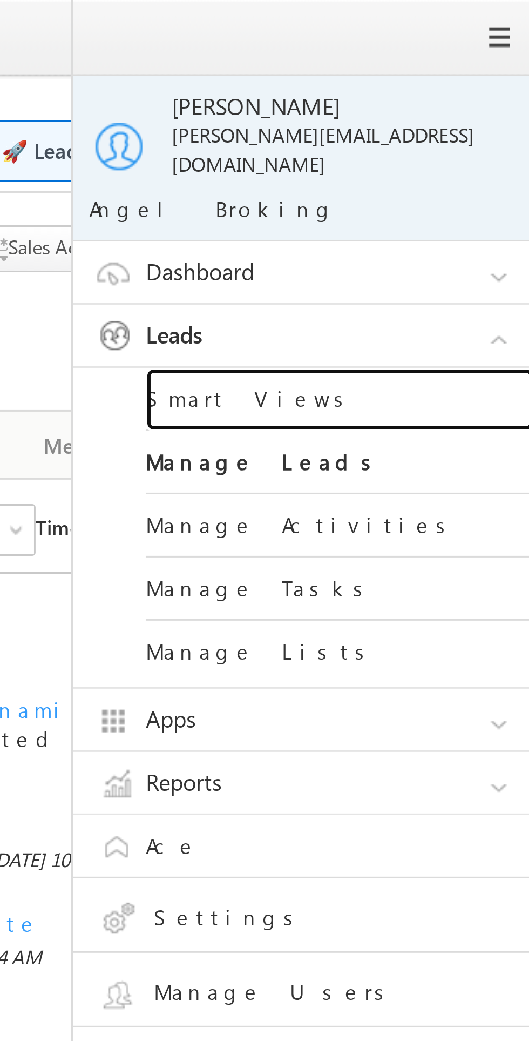
click at [435, 123] on link "Smart Views" at bounding box center [466, 133] width 130 height 21
